Goal: Task Accomplishment & Management: Complete application form

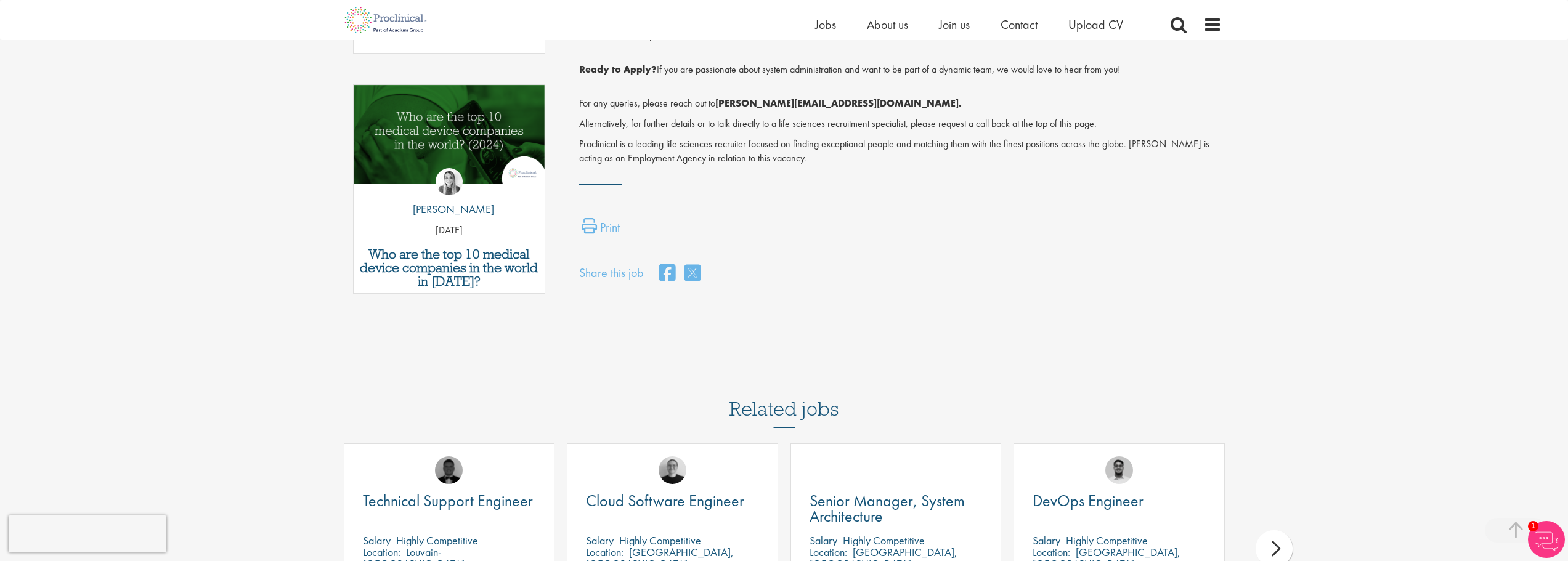
scroll to position [801, 0]
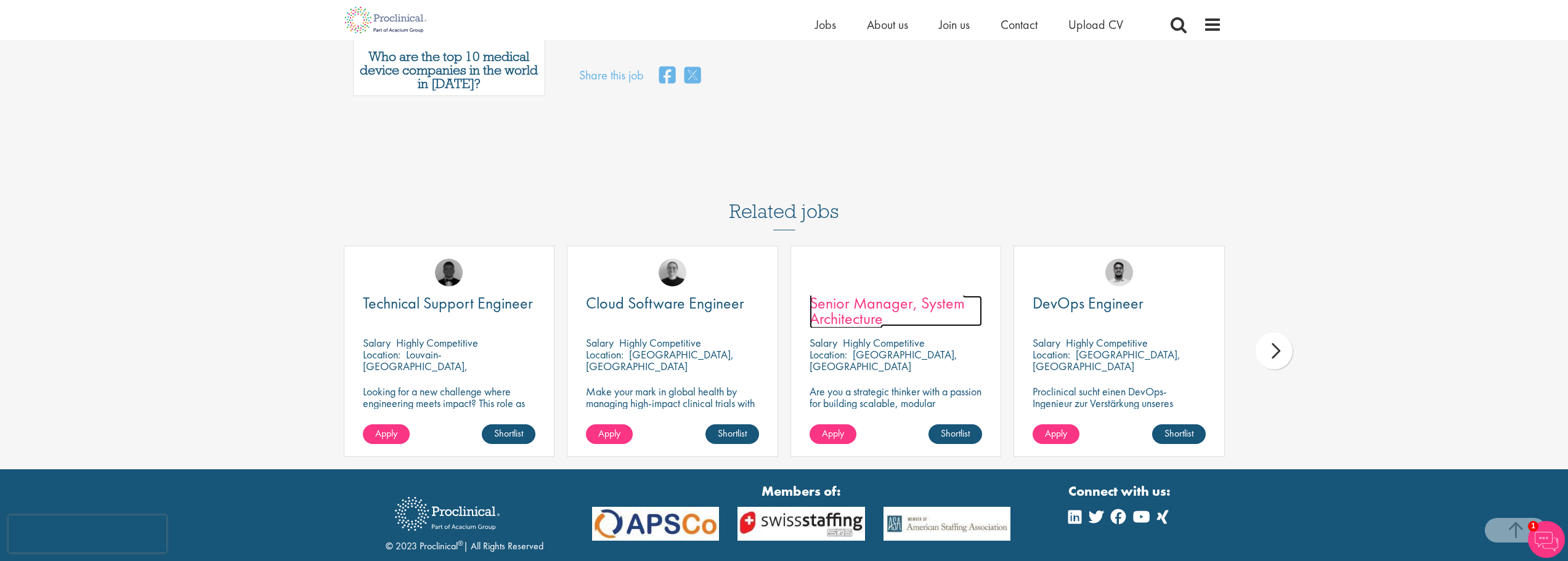
click at [924, 293] on span "Senior Manager, System Architecture" at bounding box center [887, 311] width 155 height 36
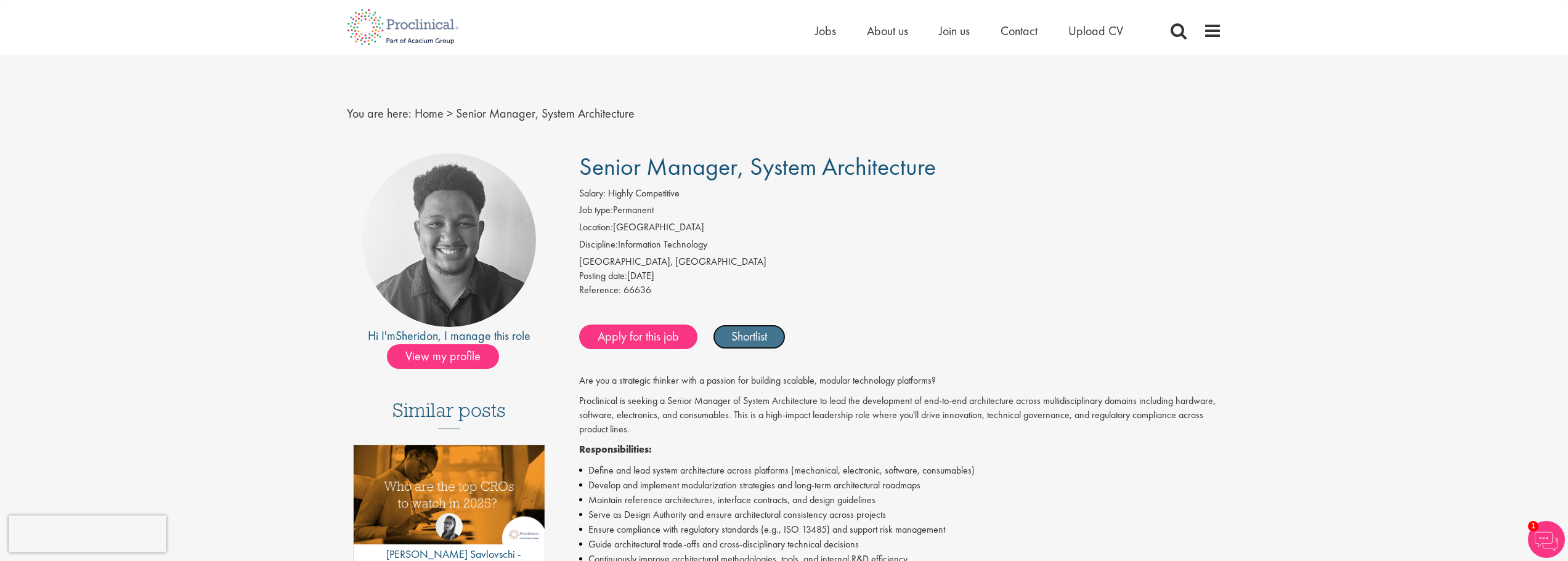
click at [754, 339] on link "Shortlist" at bounding box center [749, 337] width 73 height 25
click at [754, 339] on link "Shortlisted" at bounding box center [755, 337] width 86 height 25
click at [1093, 36] on span "Upload CV" at bounding box center [1095, 31] width 55 height 16
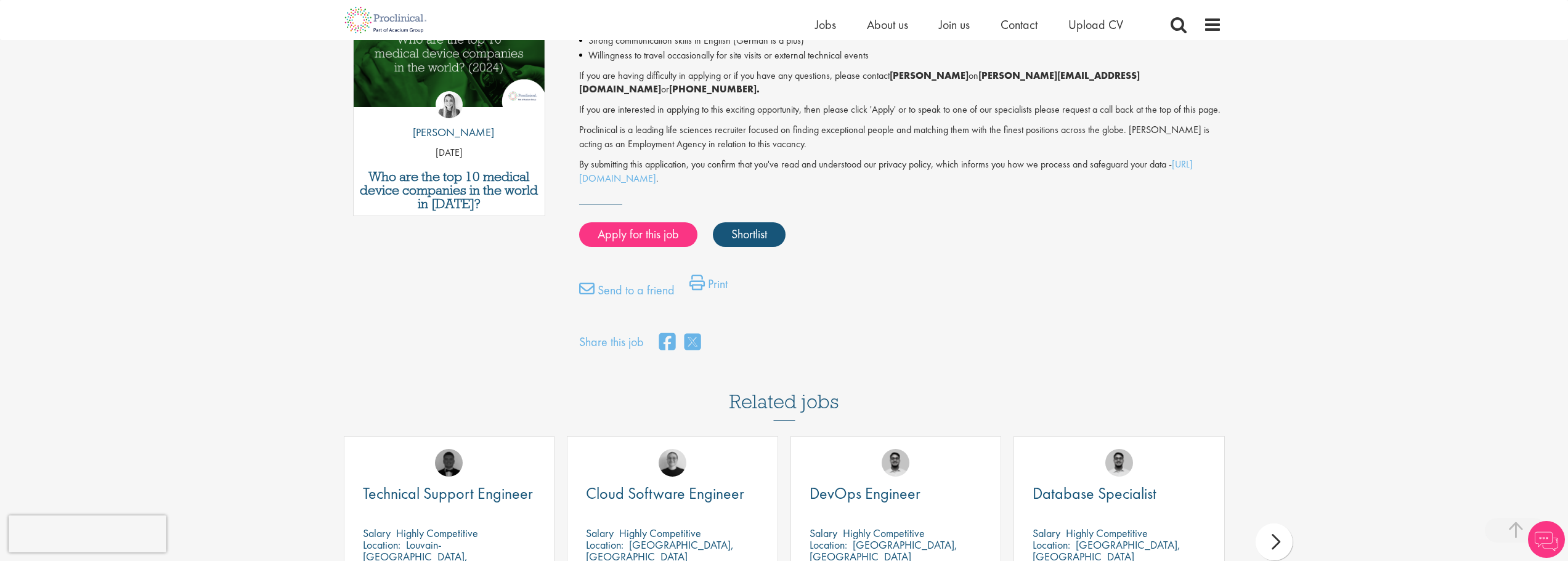
scroll to position [863, 0]
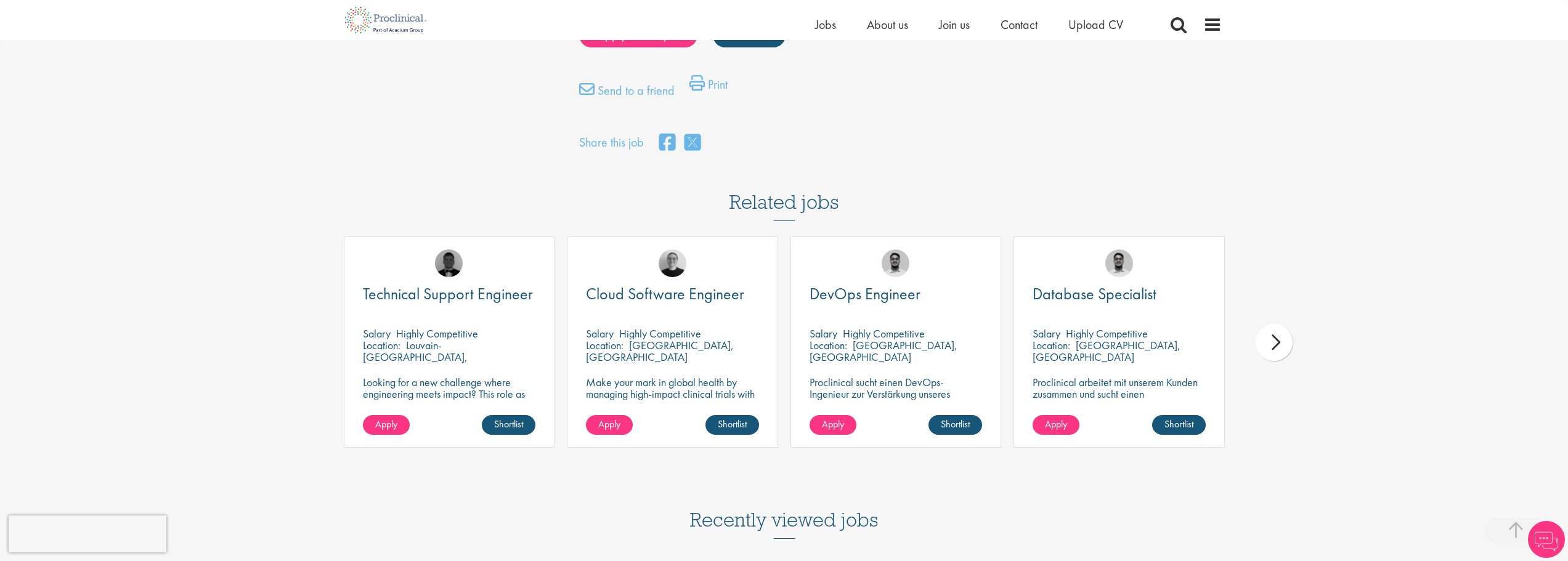
click at [1263, 350] on div "next" at bounding box center [1274, 342] width 37 height 37
click at [1270, 349] on div "next" at bounding box center [1274, 342] width 37 height 37
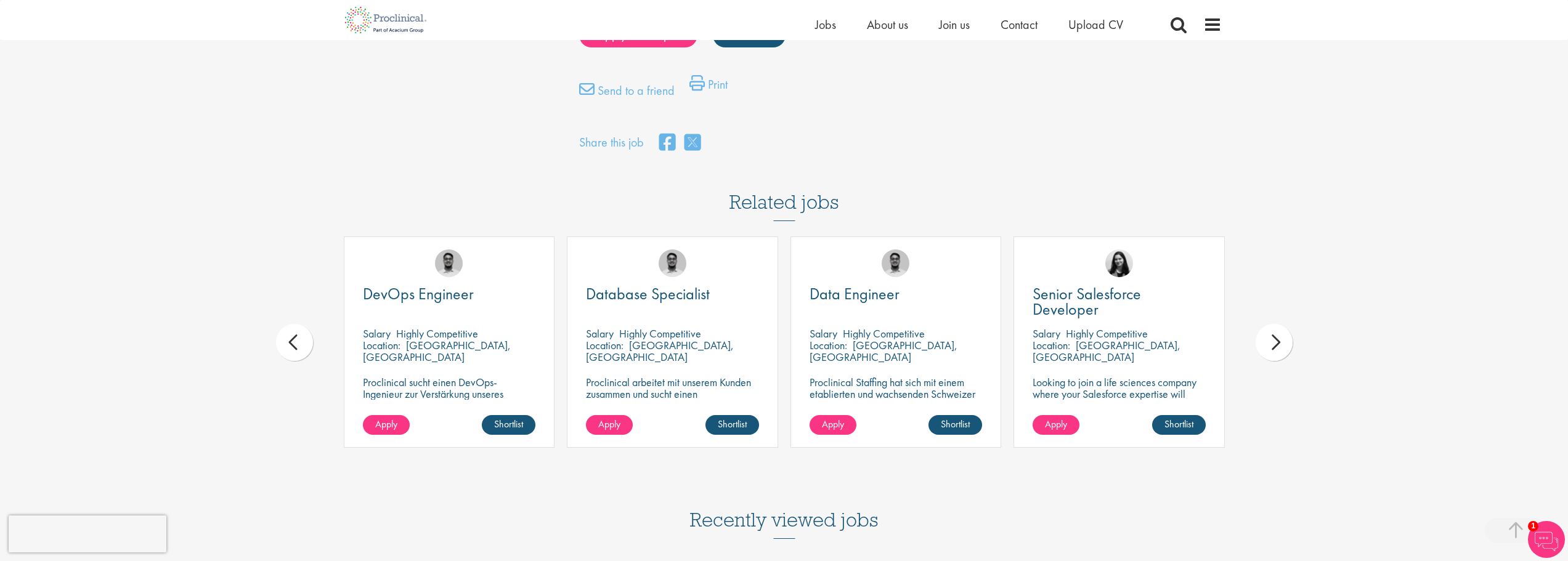
click at [1270, 349] on div "next" at bounding box center [1274, 342] width 37 height 37
click at [860, 321] on div "IT App Specialist Salary Highly Competitive Location: Basel, Switzerland Procli…" at bounding box center [896, 342] width 211 height 211
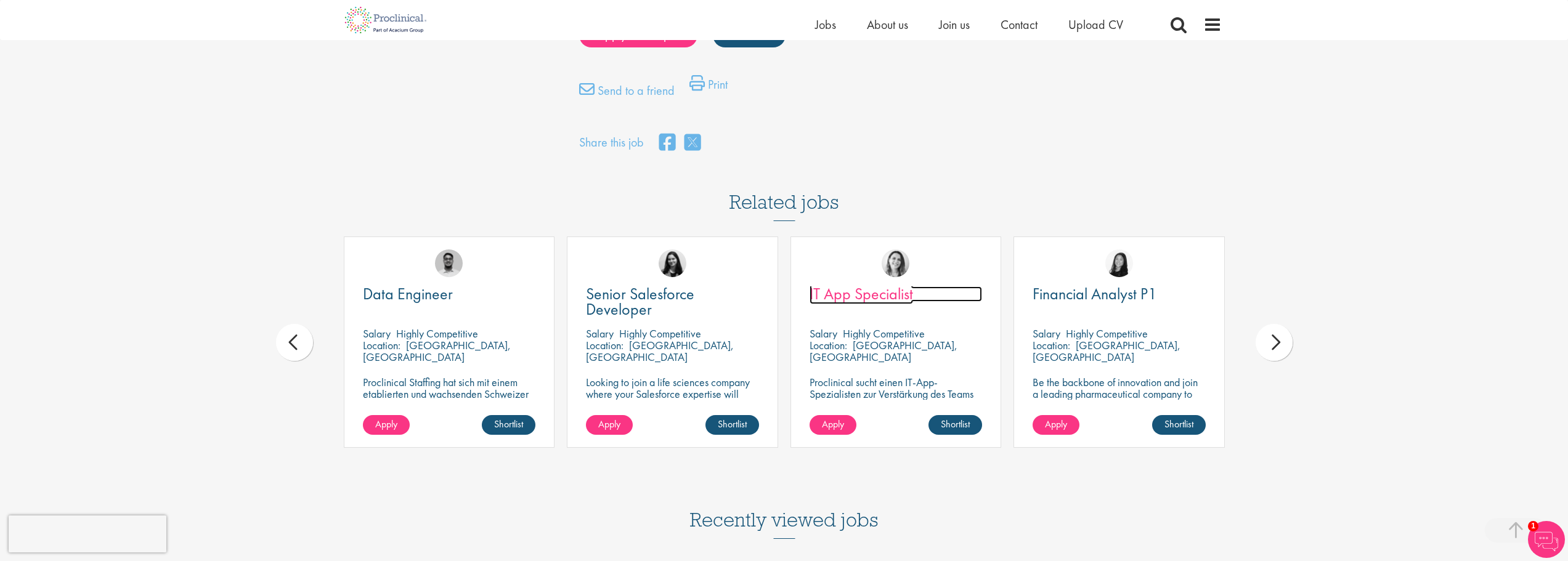
click at [877, 293] on span "IT App Specialist" at bounding box center [861, 294] width 104 height 21
